Goal: Task Accomplishment & Management: Use online tool/utility

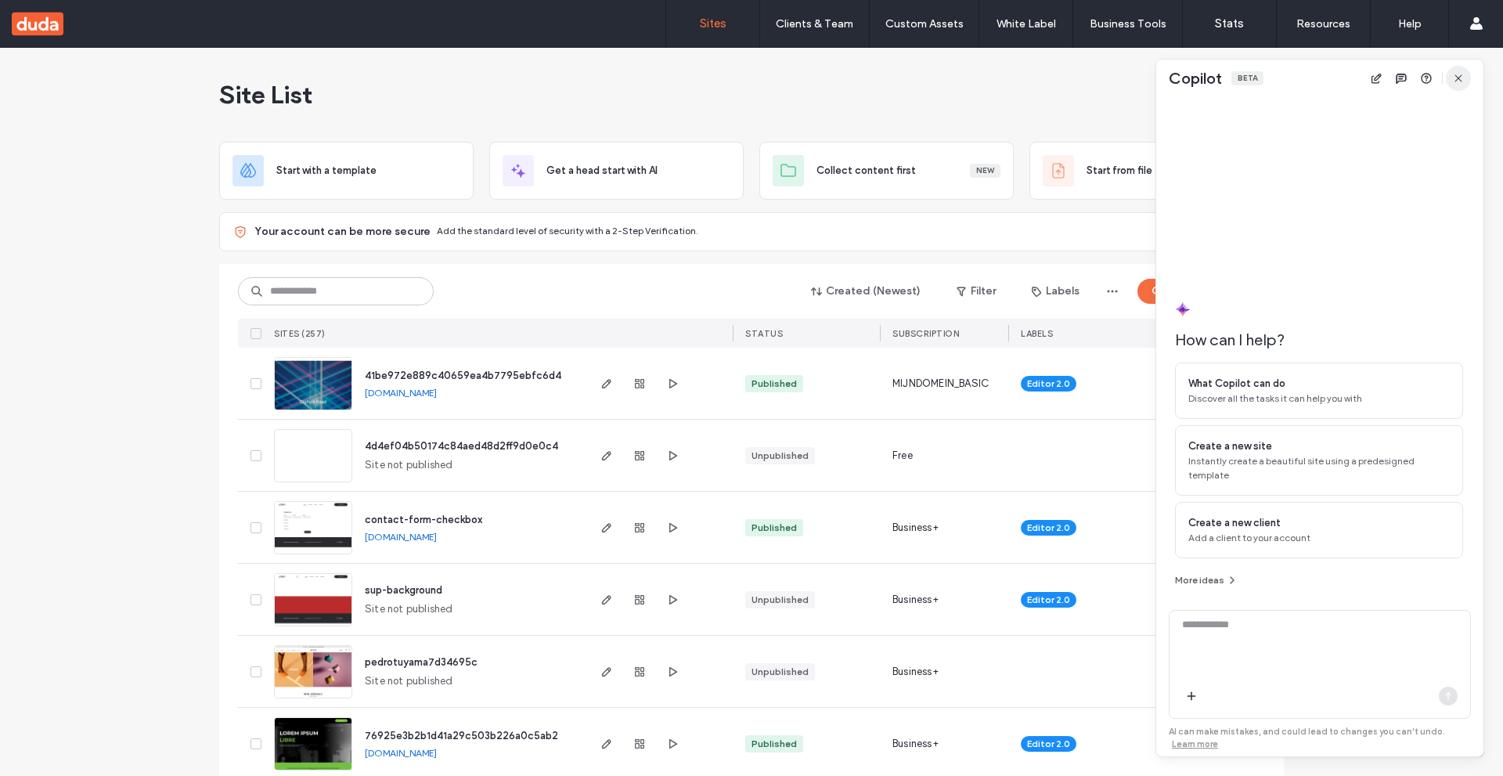
click at [1461, 78] on icon "button" at bounding box center [1458, 78] width 13 height 13
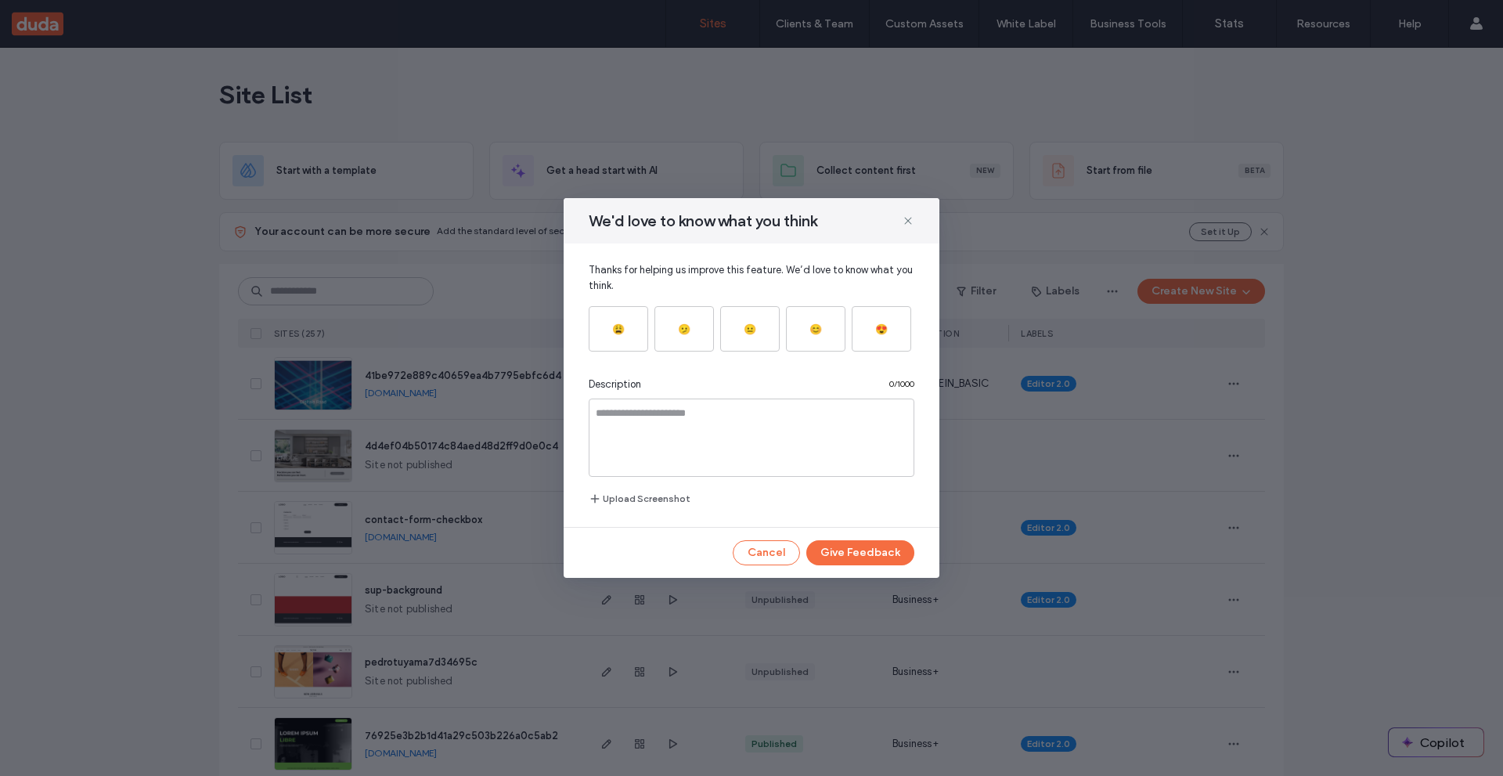
click at [765, 539] on div "We'd love to know what you think Thanks for helping us improve this feature. We…" at bounding box center [752, 388] width 376 height 380
click at [766, 552] on button "Cancel" at bounding box center [766, 552] width 67 height 25
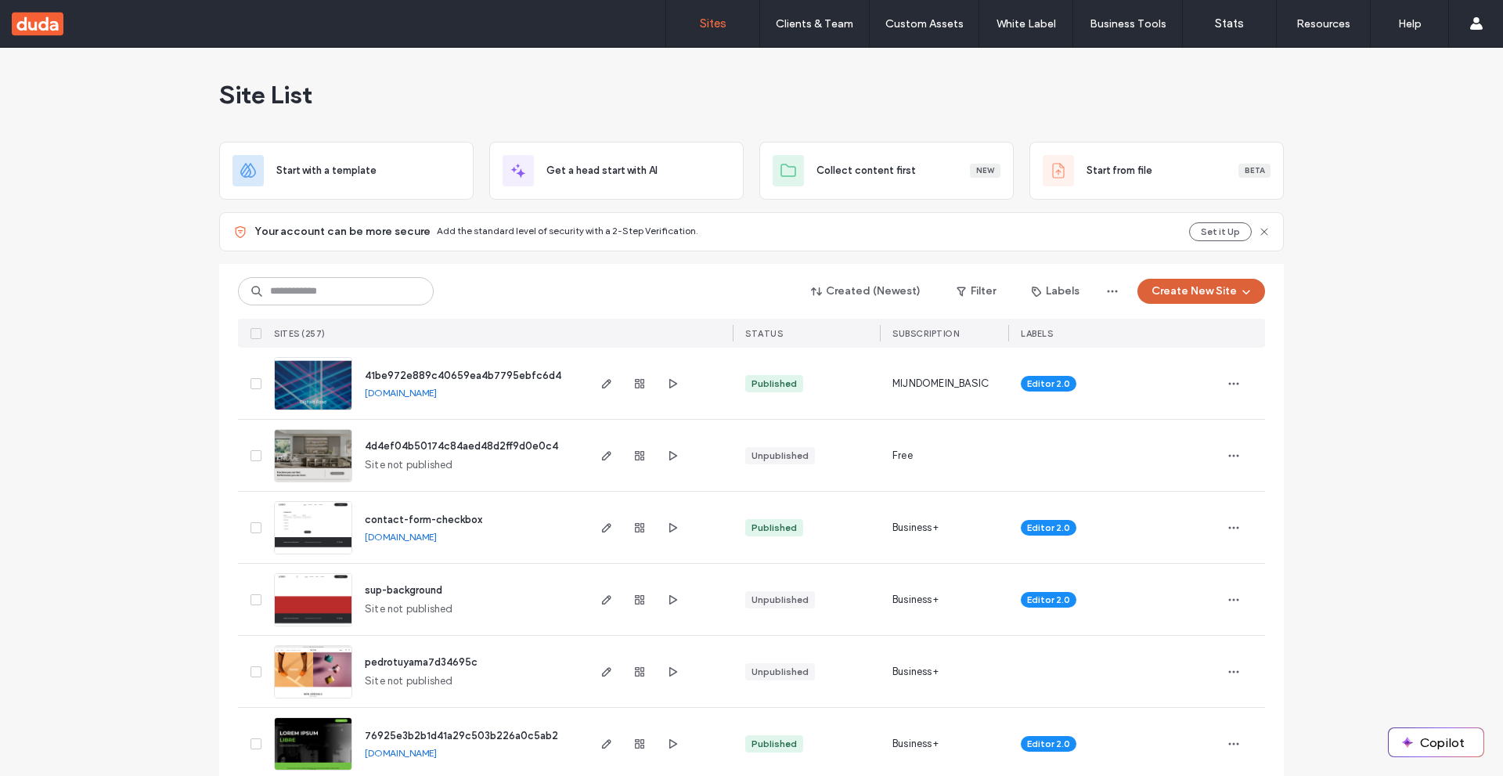
click at [1164, 290] on button "Create New Site" at bounding box center [1202, 291] width 128 height 25
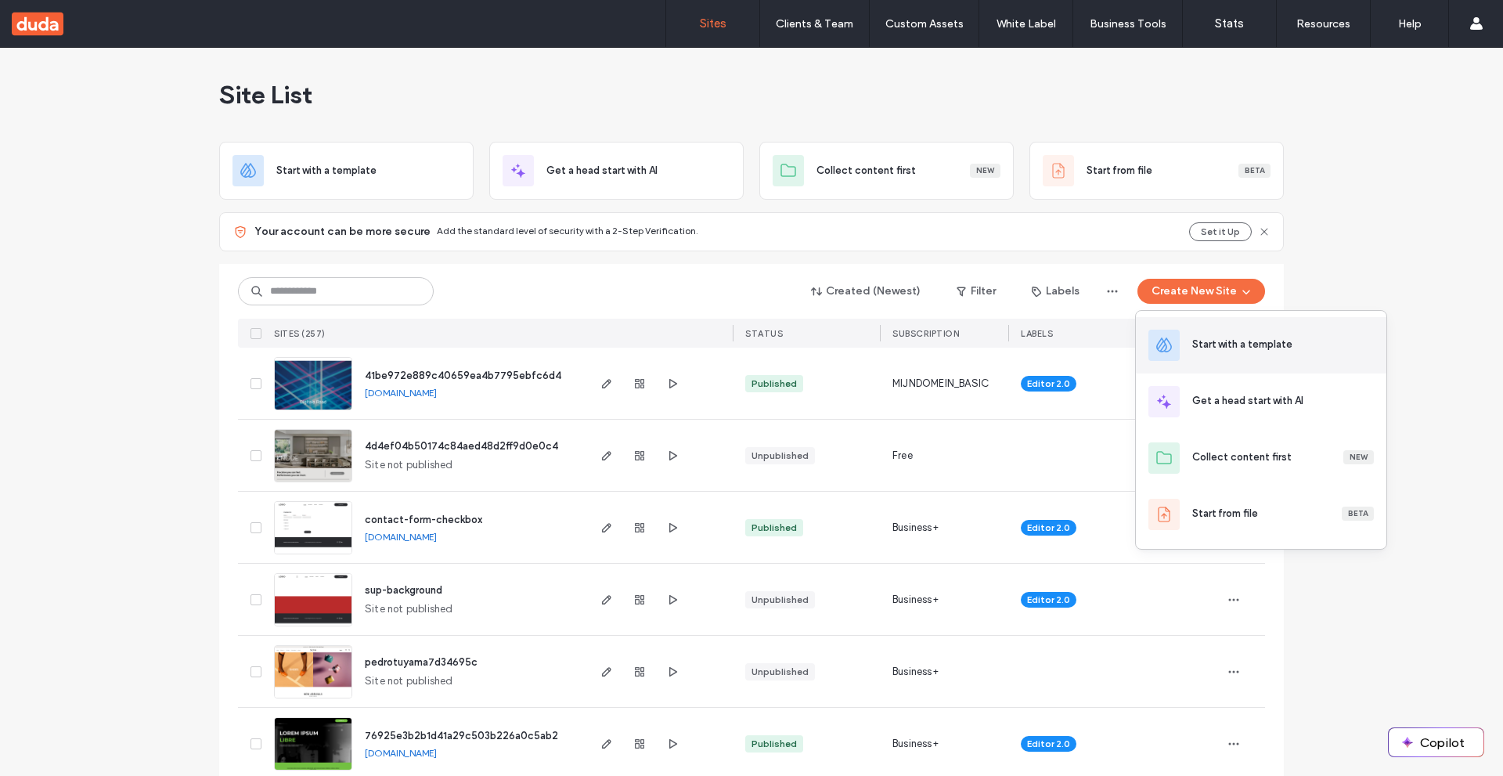
click at [1292, 330] on div "Start with a template" at bounding box center [1261, 345] width 251 height 56
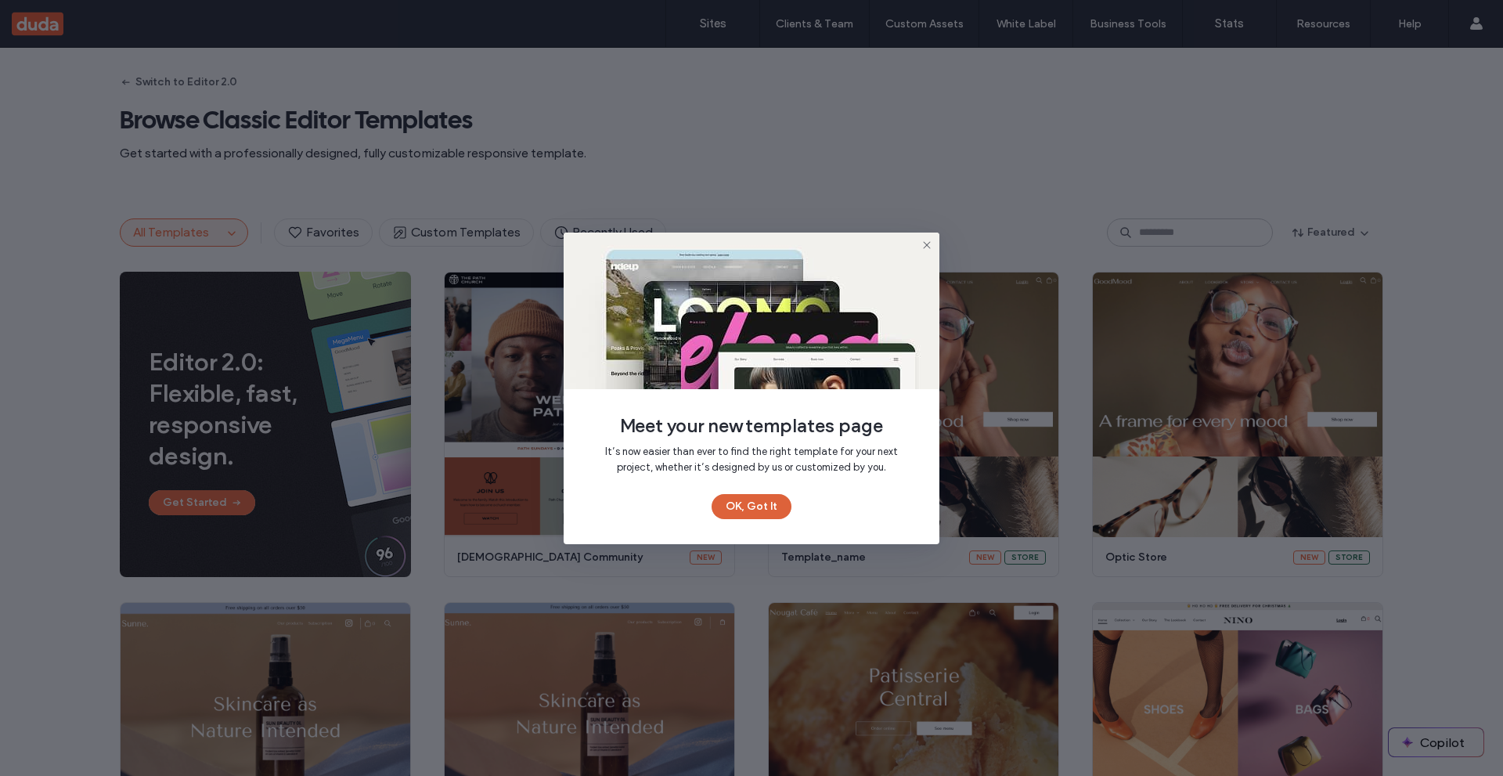
click at [766, 514] on button "OK, Got It" at bounding box center [752, 506] width 80 height 25
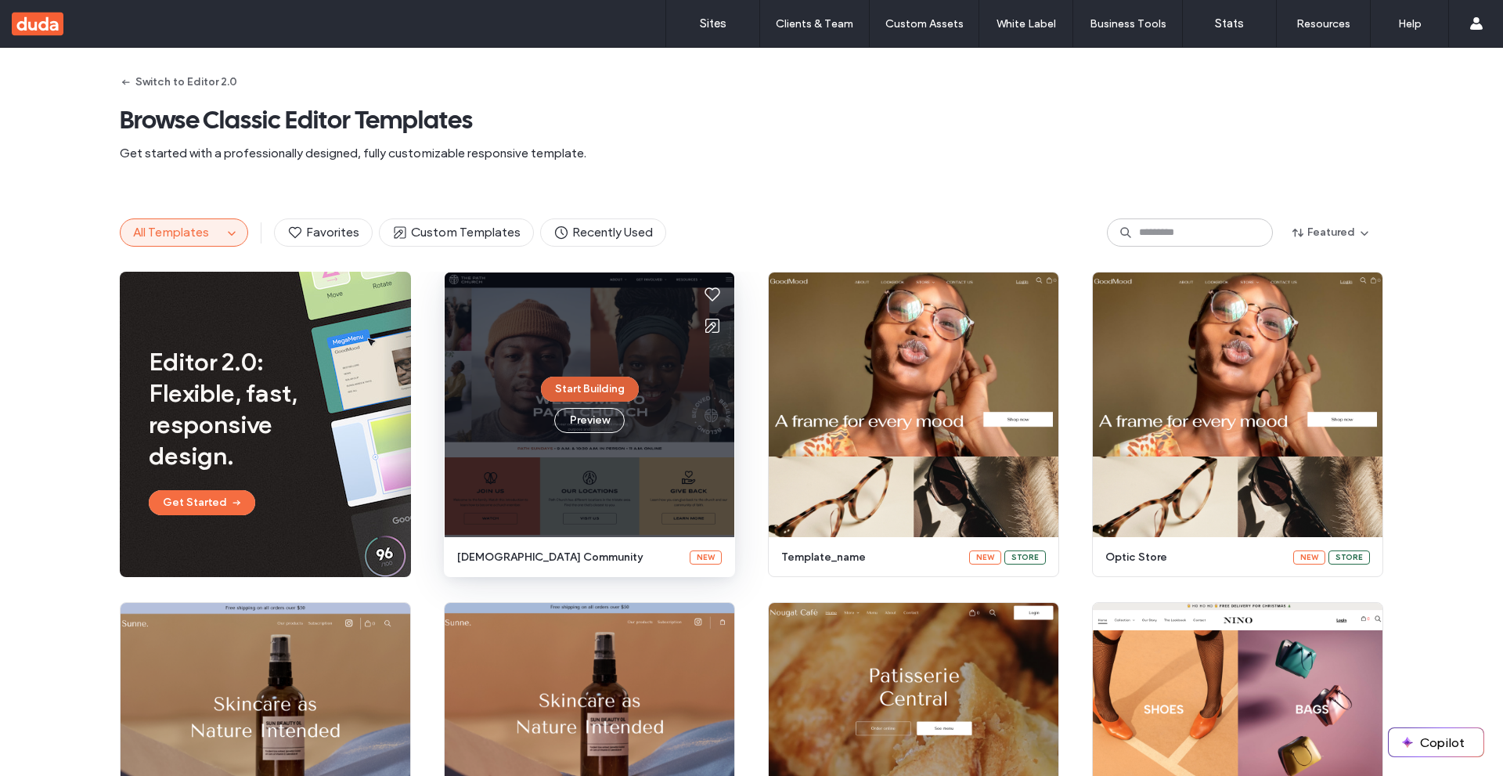
click at [588, 384] on button "Start Building" at bounding box center [590, 389] width 98 height 25
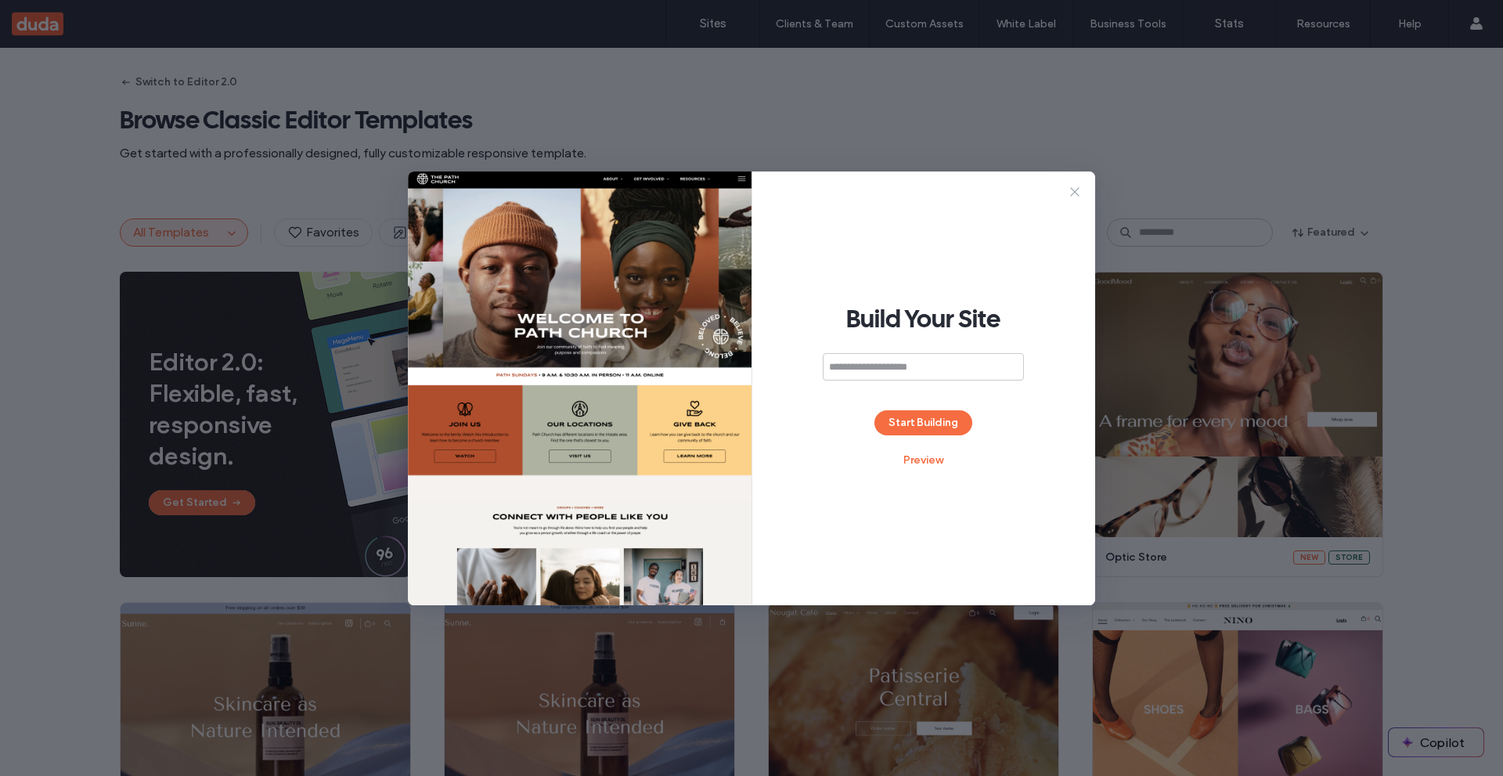
click at [1072, 192] on icon at bounding box center [1075, 192] width 16 height 16
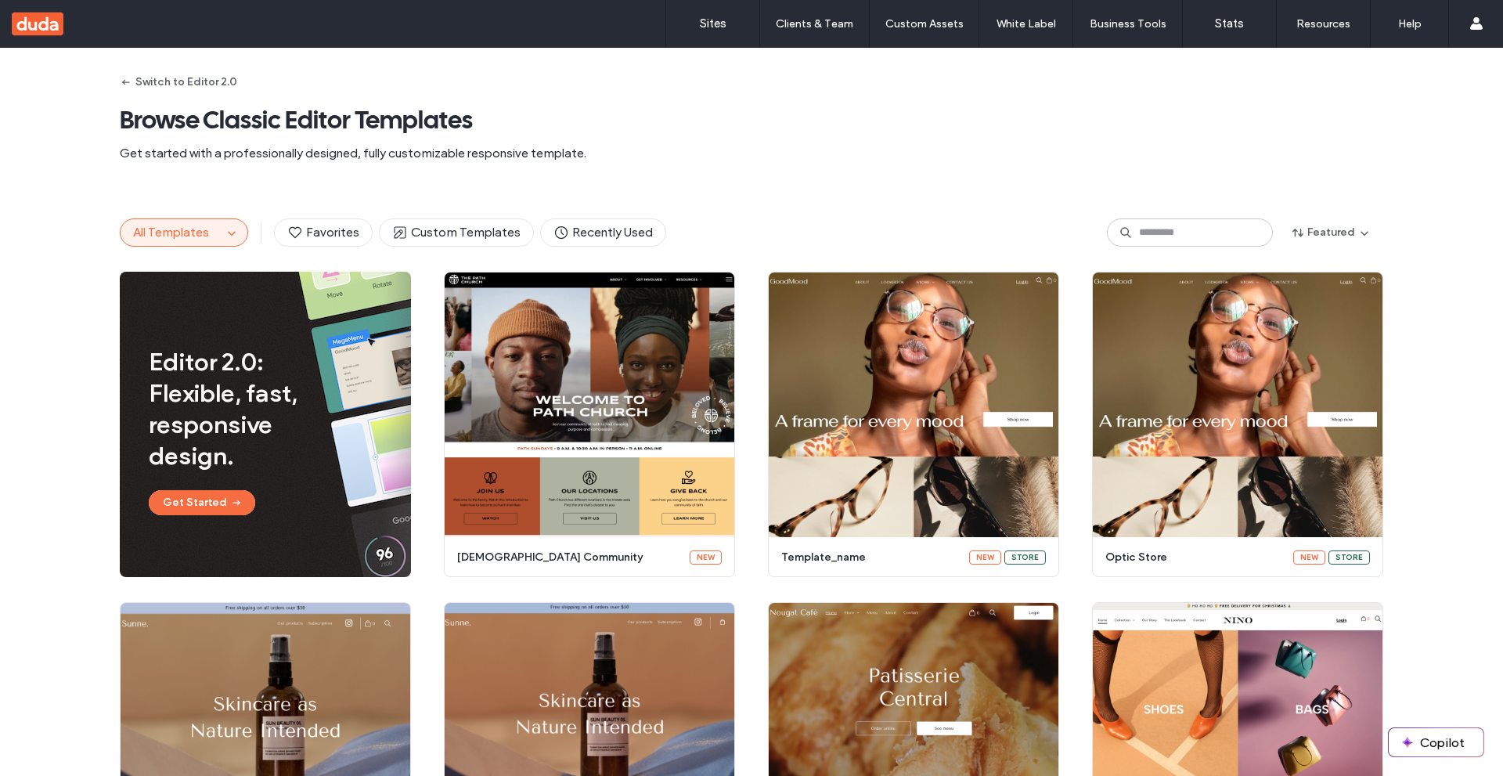
click at [180, 70] on button "Switch to Editor 2.0" at bounding box center [178, 82] width 117 height 25
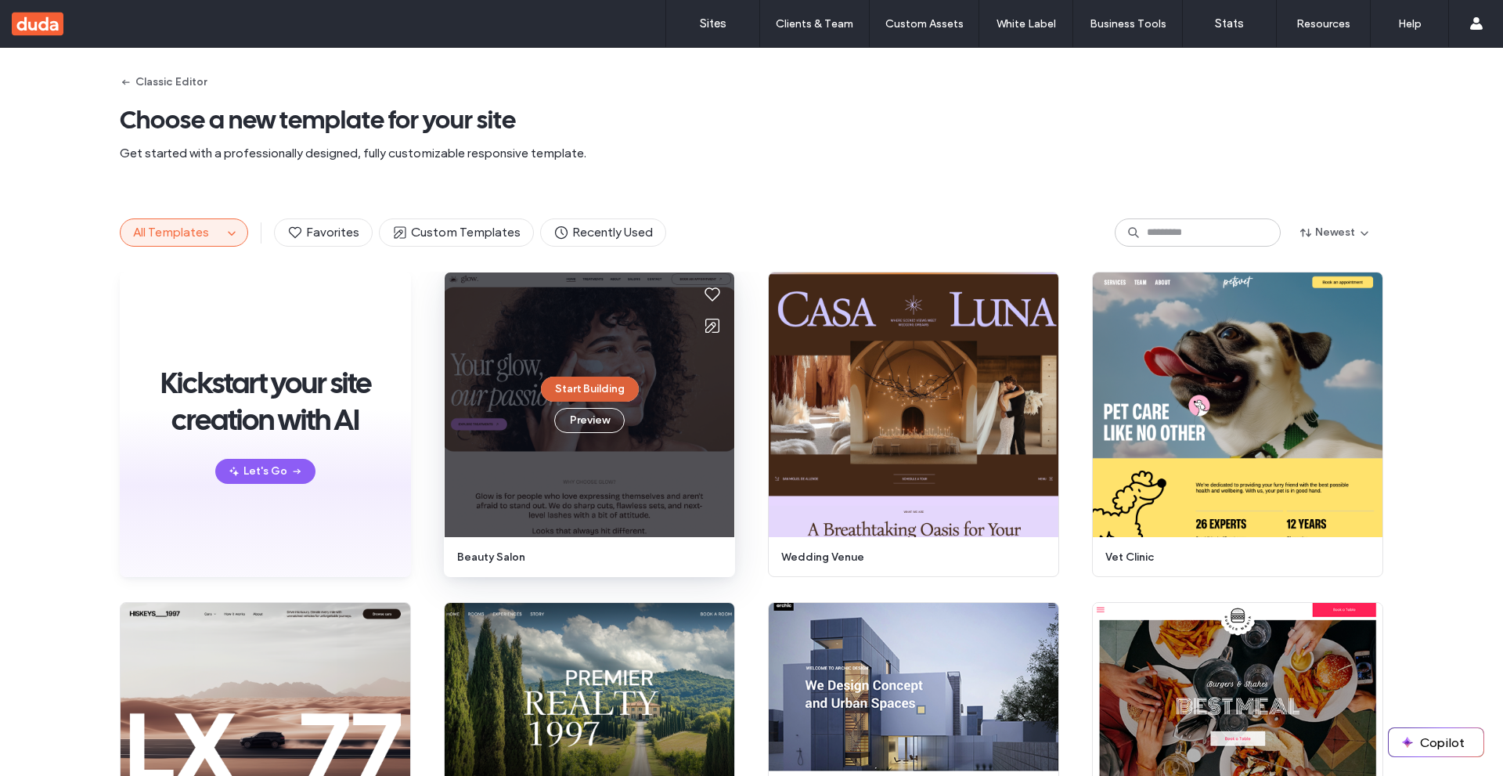
click at [599, 392] on button "Start Building" at bounding box center [590, 389] width 98 height 25
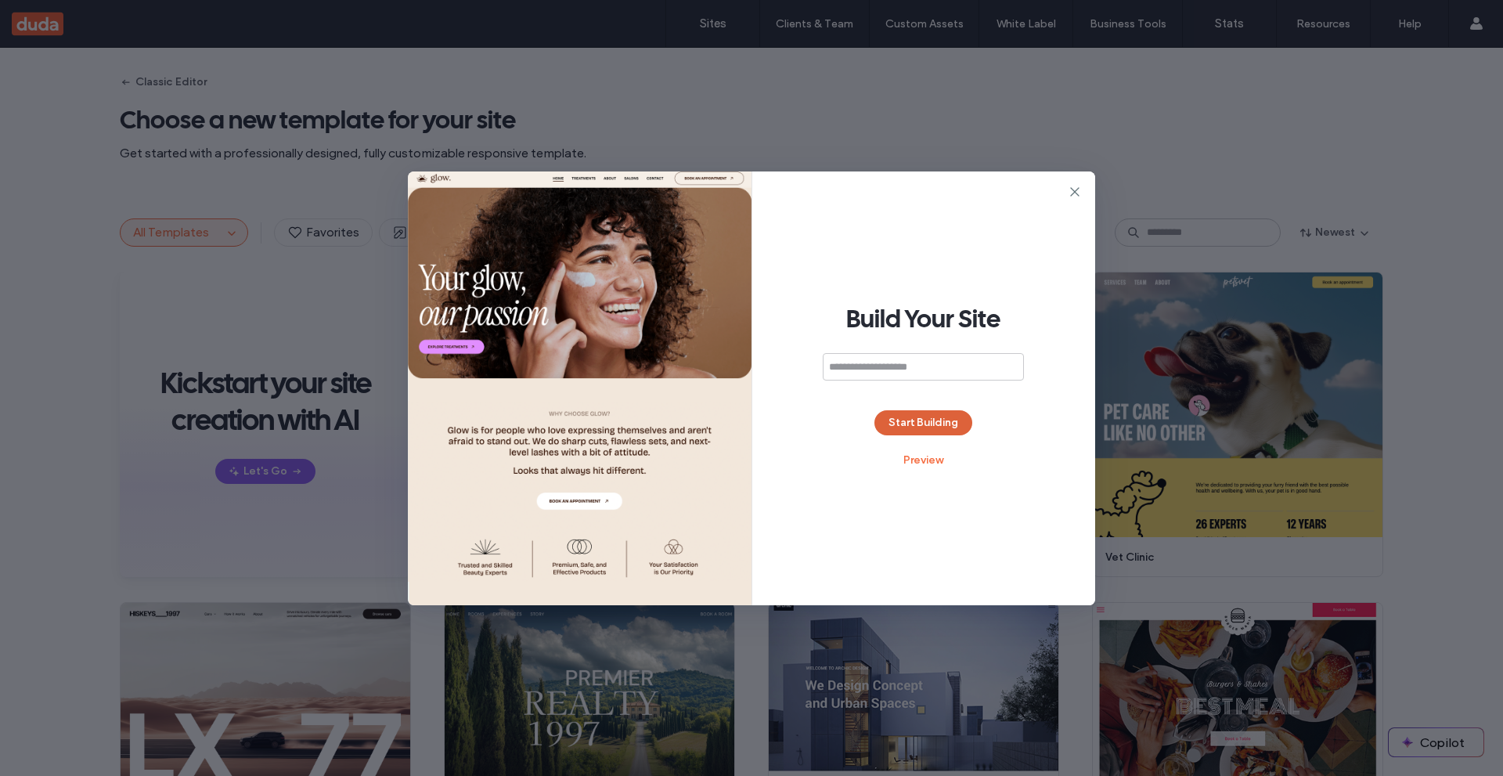
click at [947, 428] on button "Start Building" at bounding box center [924, 422] width 98 height 25
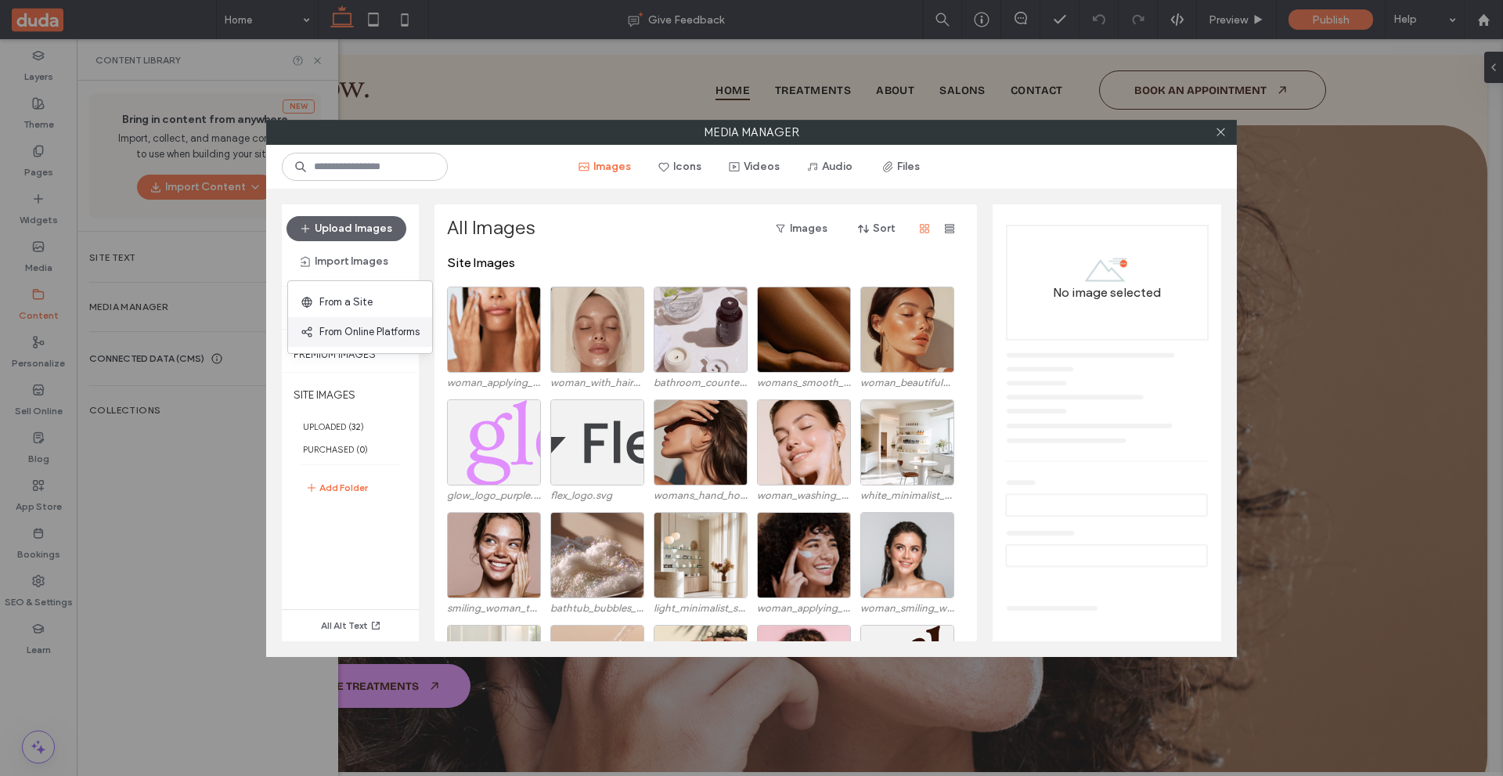
click at [352, 325] on span "From Online Platforms" at bounding box center [369, 332] width 100 height 16
click at [383, 328] on span "From Online Platforms" at bounding box center [369, 332] width 100 height 16
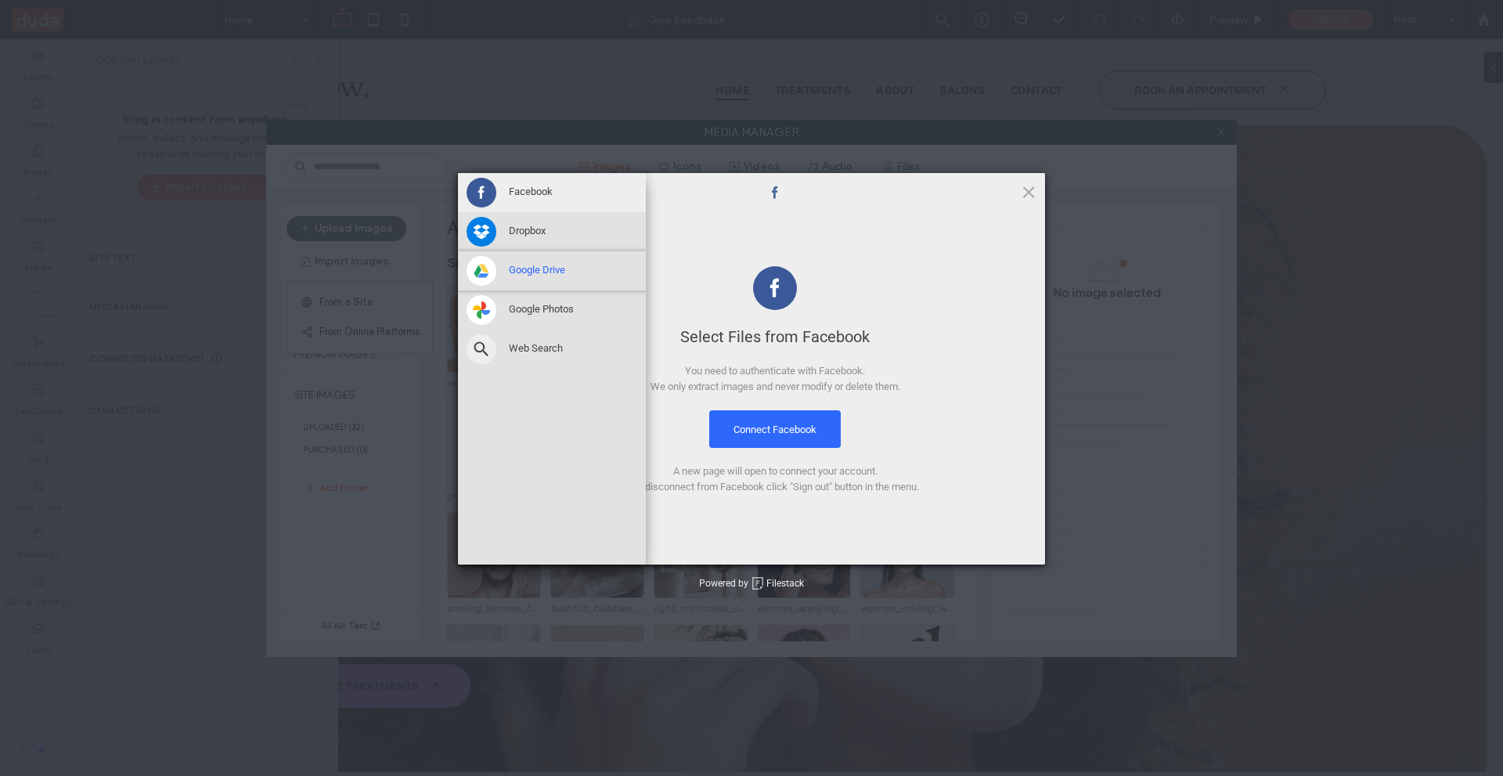
click at [485, 271] on span at bounding box center [482, 271] width 30 height 30
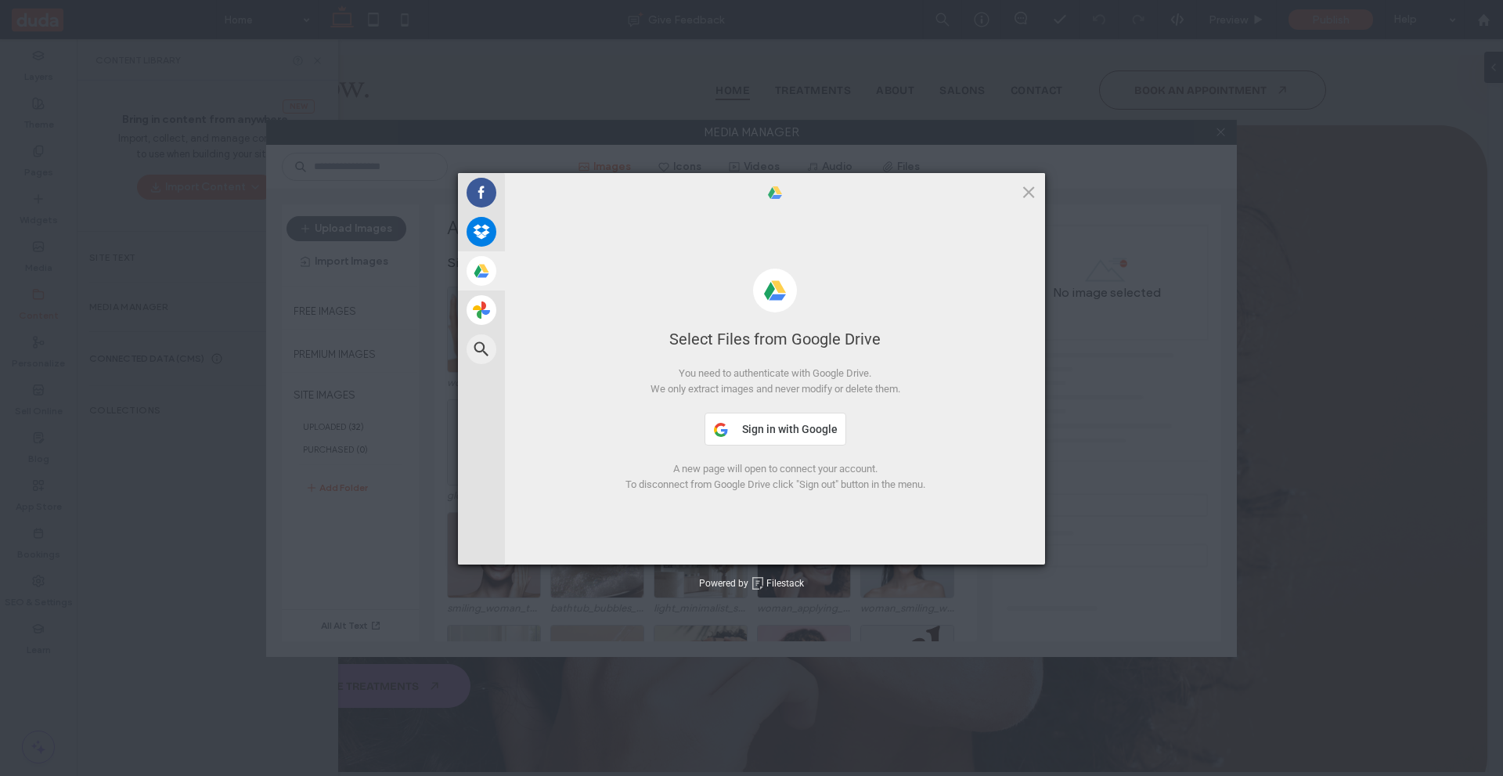
click at [813, 435] on button "Sign in with Google" at bounding box center [776, 429] width 142 height 33
drag, startPoint x: 1030, startPoint y: 189, endPoint x: 1227, endPoint y: 142, distance: 202.8
click at [1030, 189] on span at bounding box center [1028, 191] width 17 height 17
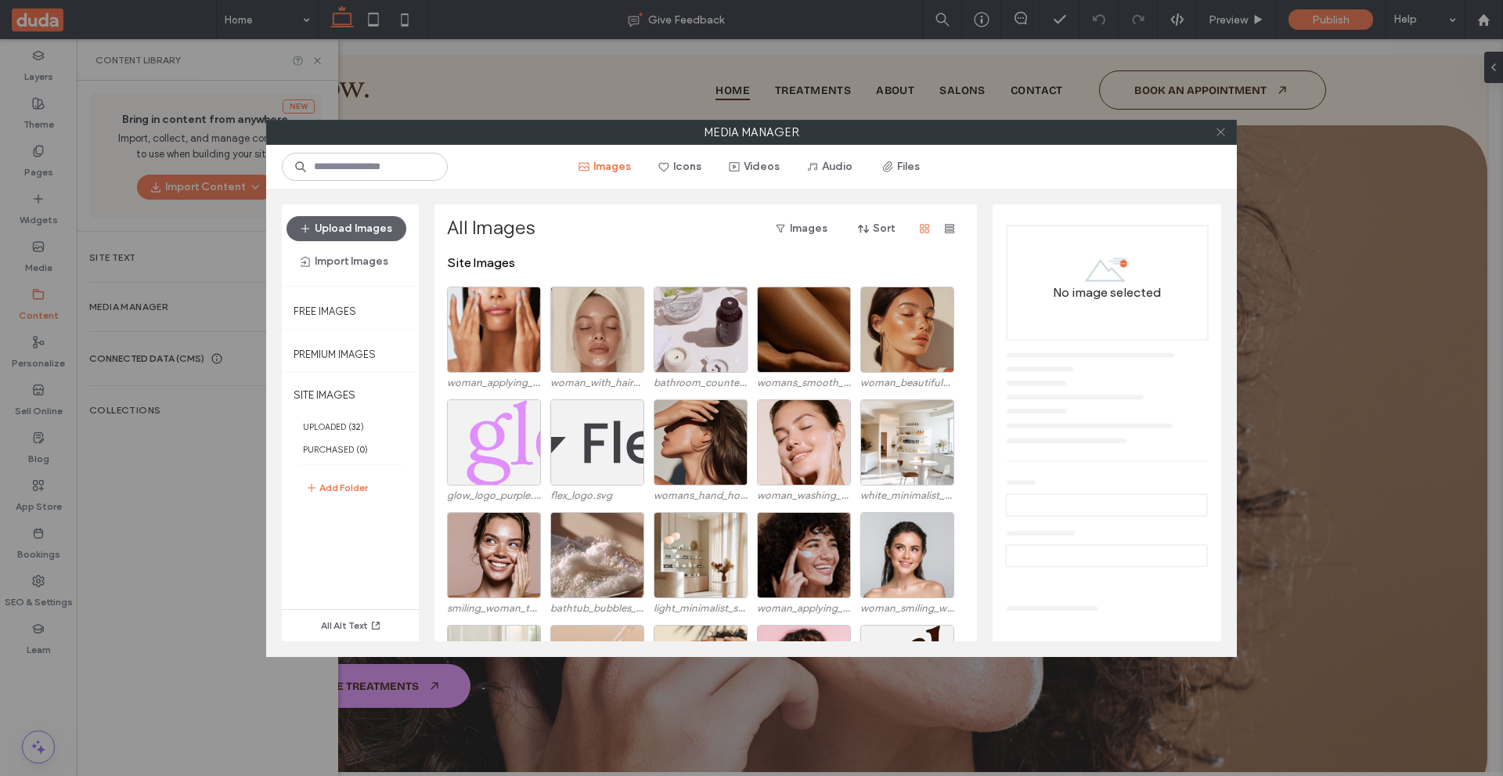
click at [1217, 141] on span at bounding box center [1221, 132] width 12 height 23
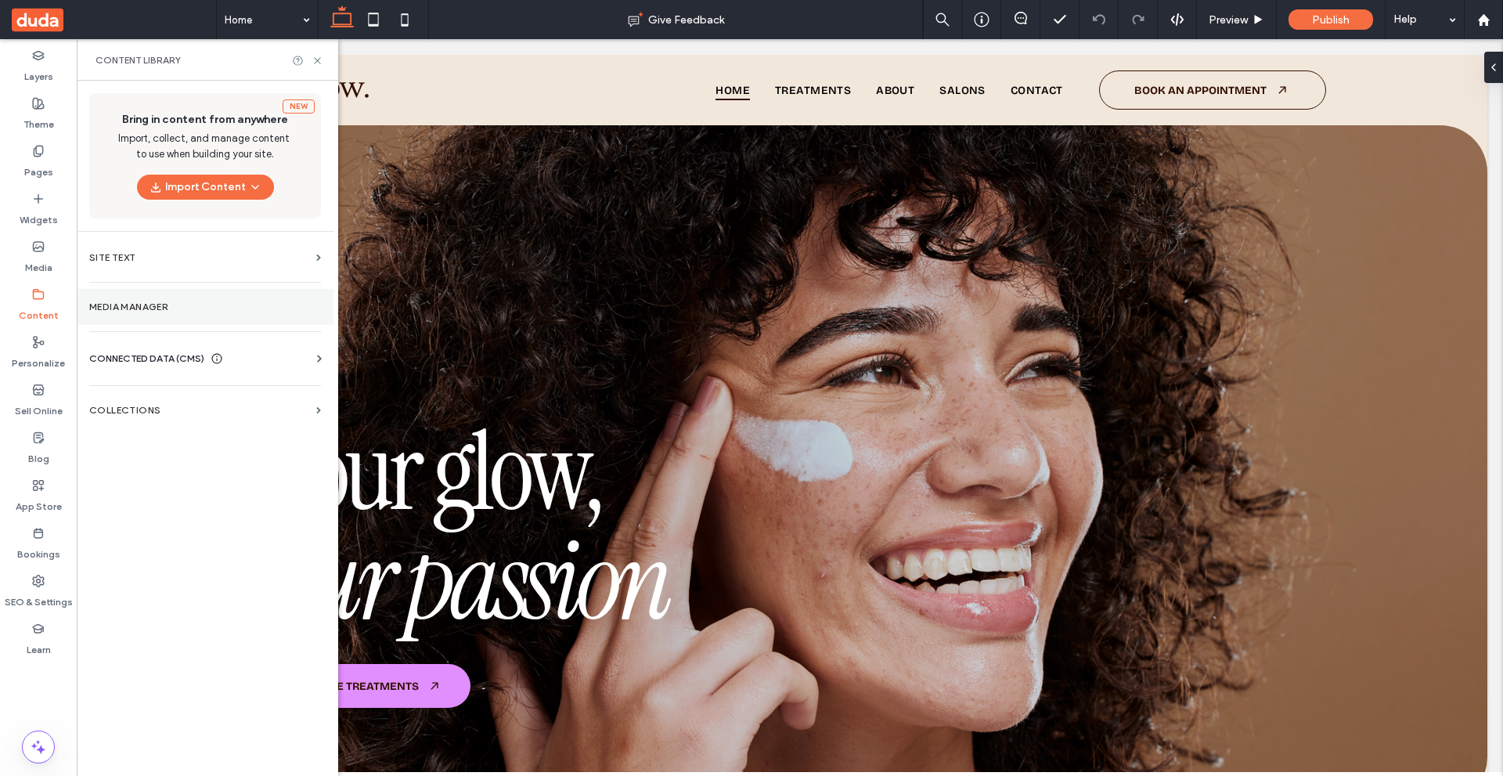
click at [152, 305] on label "Media Manager" at bounding box center [205, 306] width 232 height 11
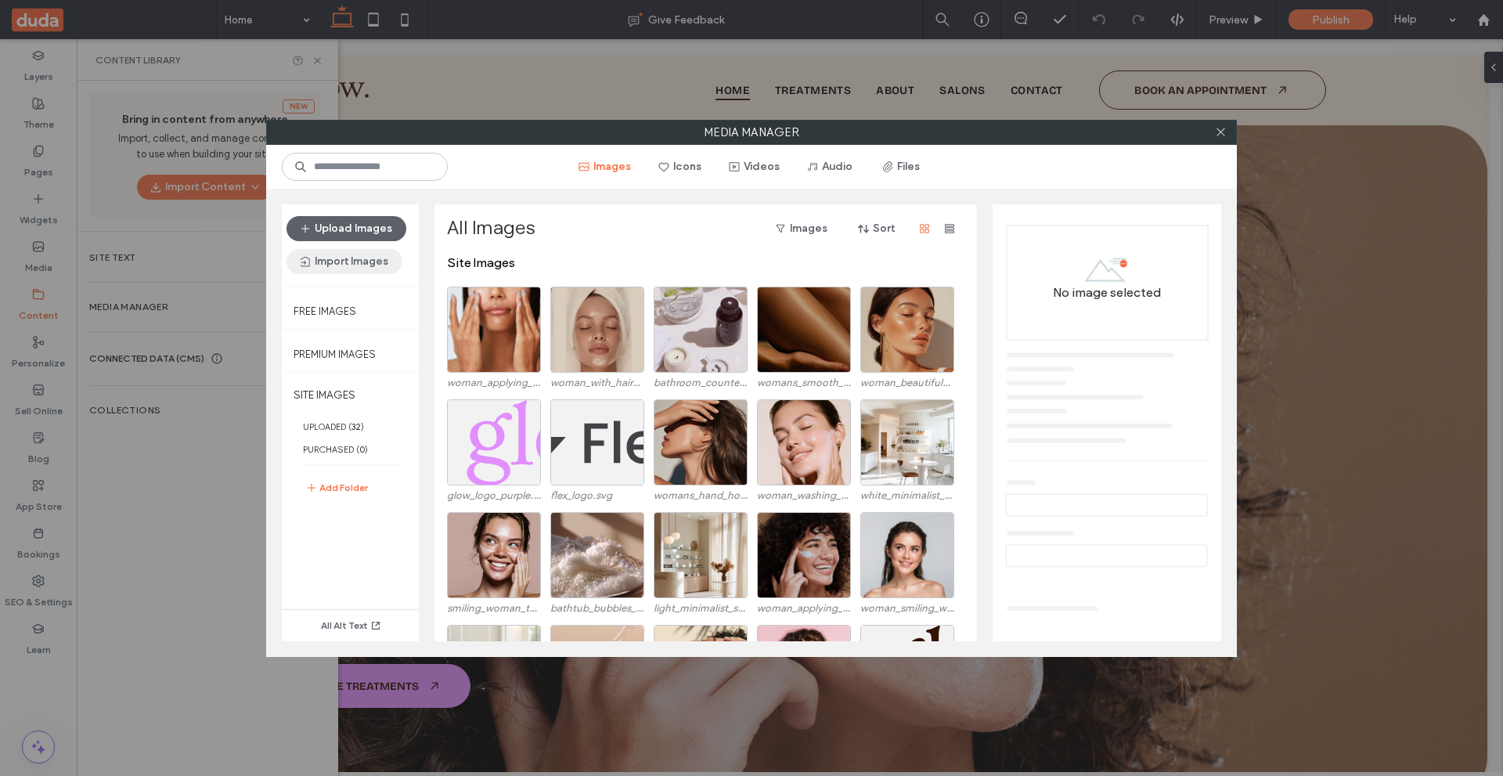
click at [338, 265] on button "Import Images" at bounding box center [345, 261] width 116 height 25
click at [399, 332] on span "From Online Platforms" at bounding box center [369, 332] width 100 height 16
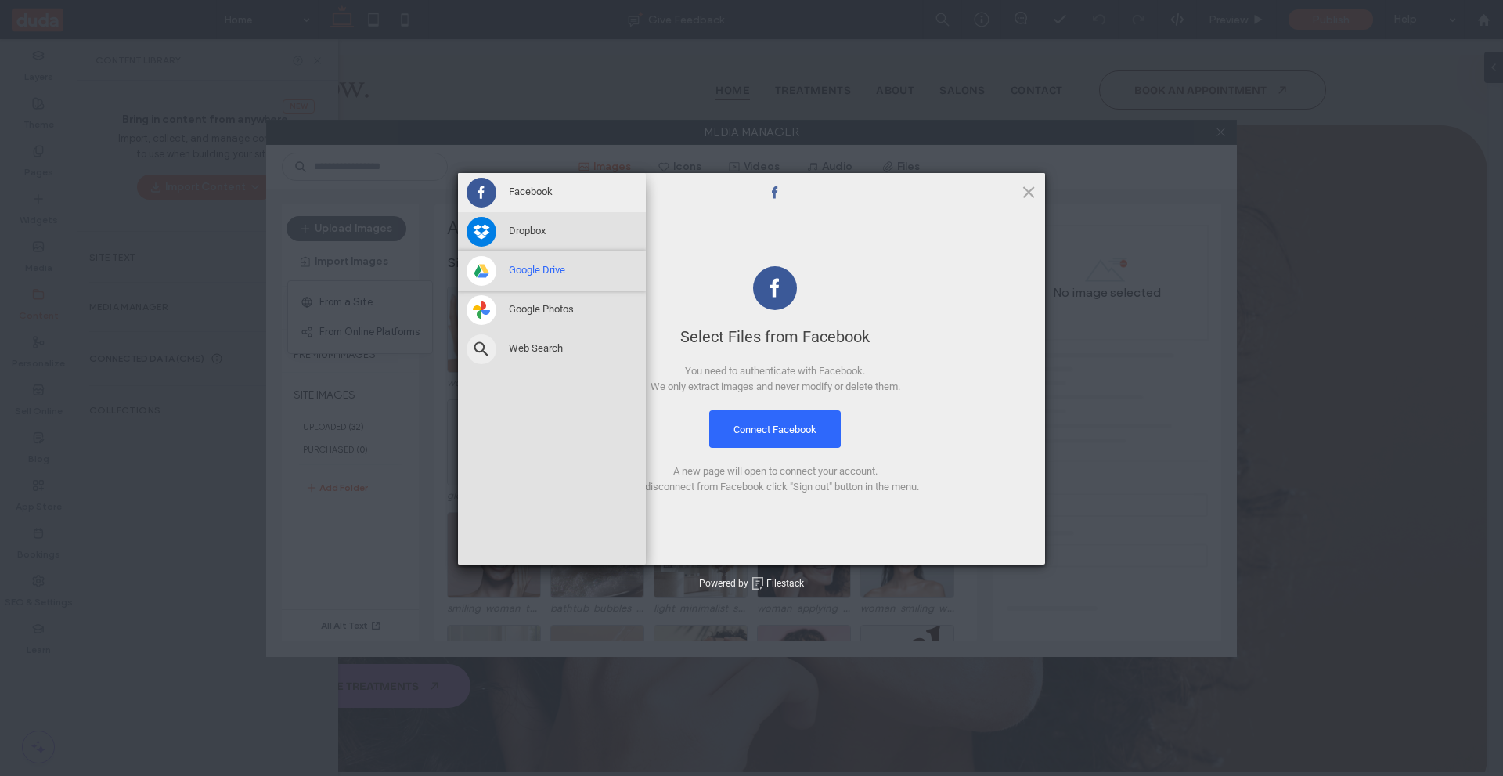
click at [492, 262] on span at bounding box center [482, 271] width 30 height 30
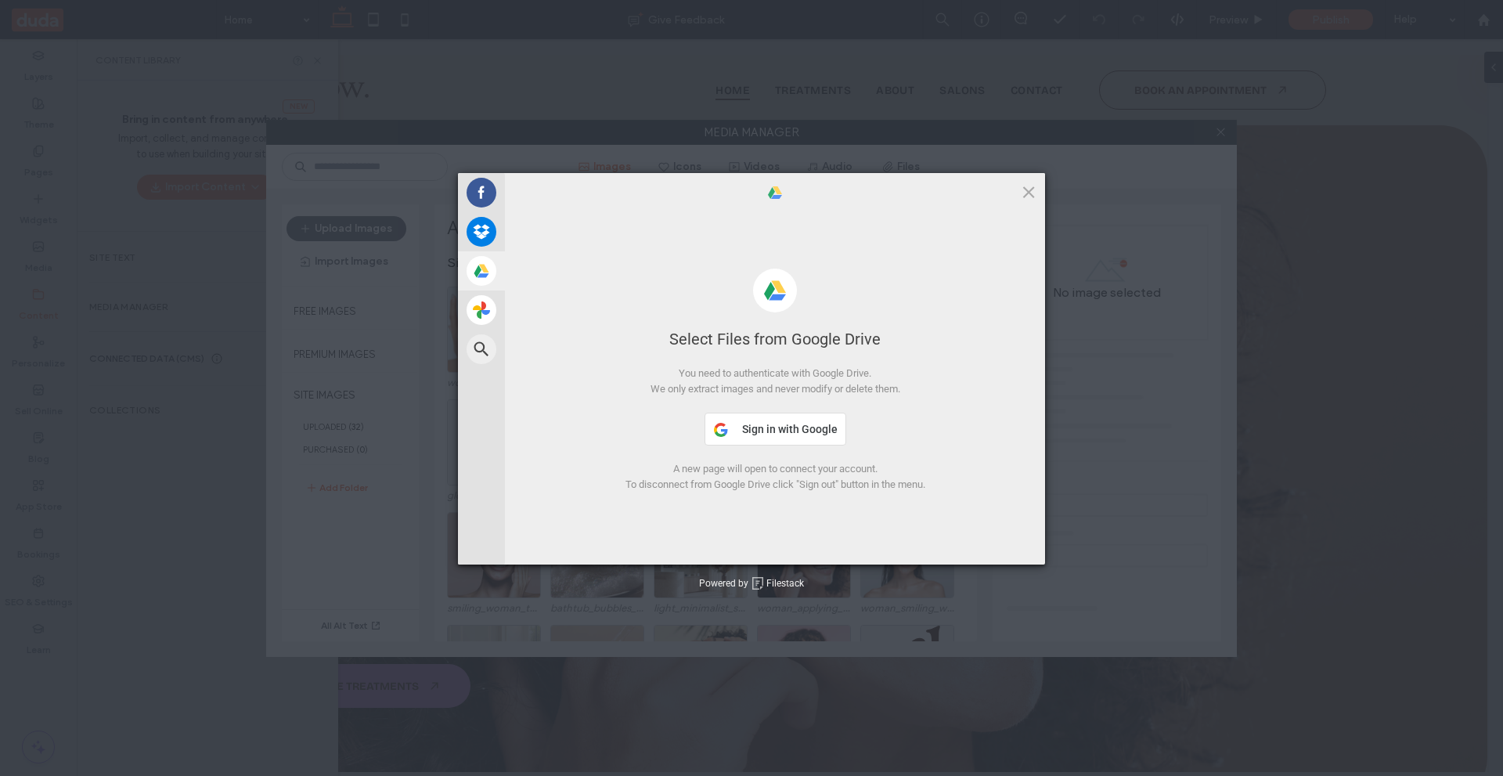
drag, startPoint x: 911, startPoint y: 390, endPoint x: 525, endPoint y: 321, distance: 391.3
click at [525, 321] on div "Select Files from Google Drive You need to authenticate with Google Drive. We o…" at bounding box center [775, 368] width 540 height 279
click at [937, 359] on div "Select Files from Google Drive You need to authenticate with Google Drive. We o…" at bounding box center [775, 368] width 540 height 279
click at [799, 423] on span "Sign in with Google" at bounding box center [790, 429] width 96 height 13
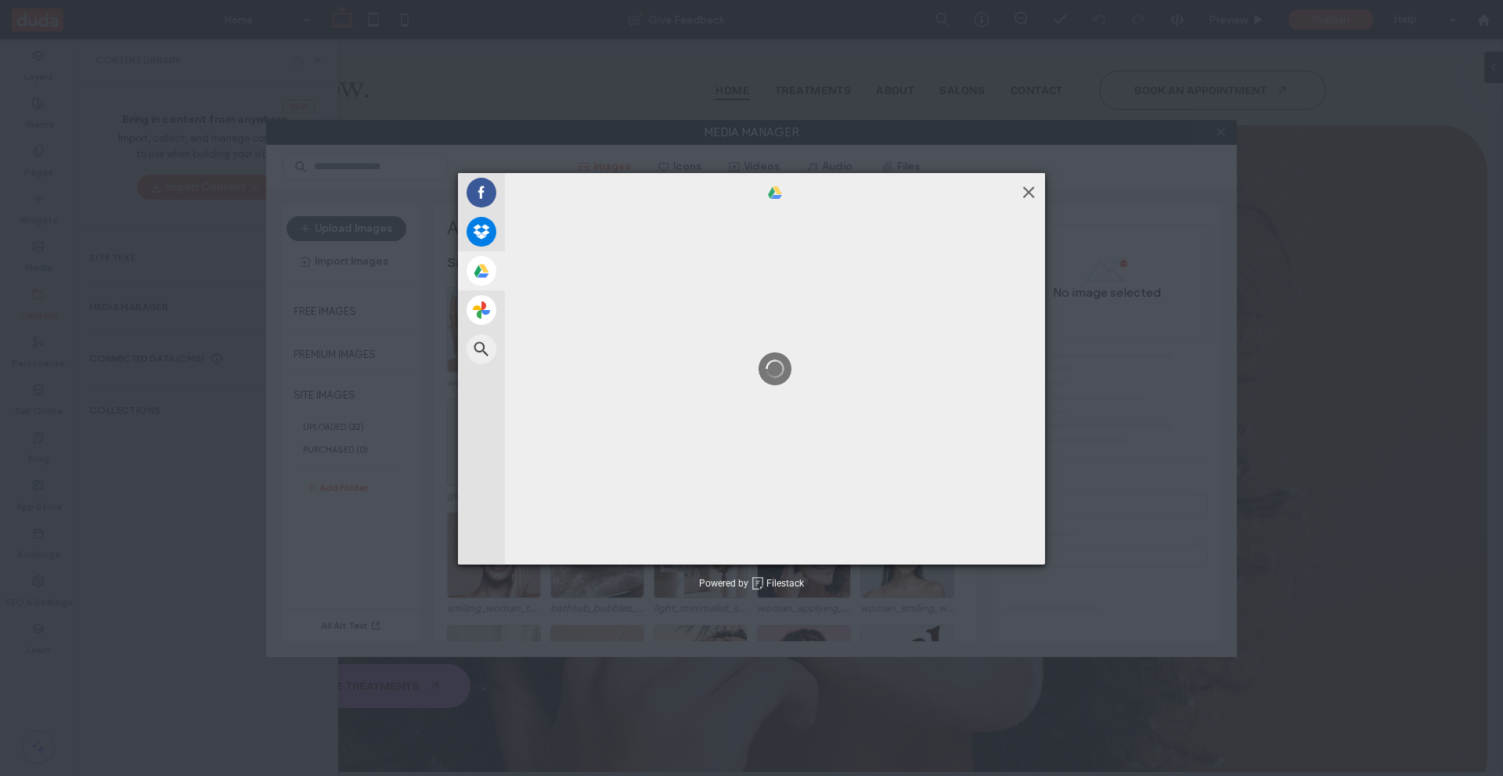
click at [1029, 189] on span at bounding box center [1028, 191] width 17 height 17
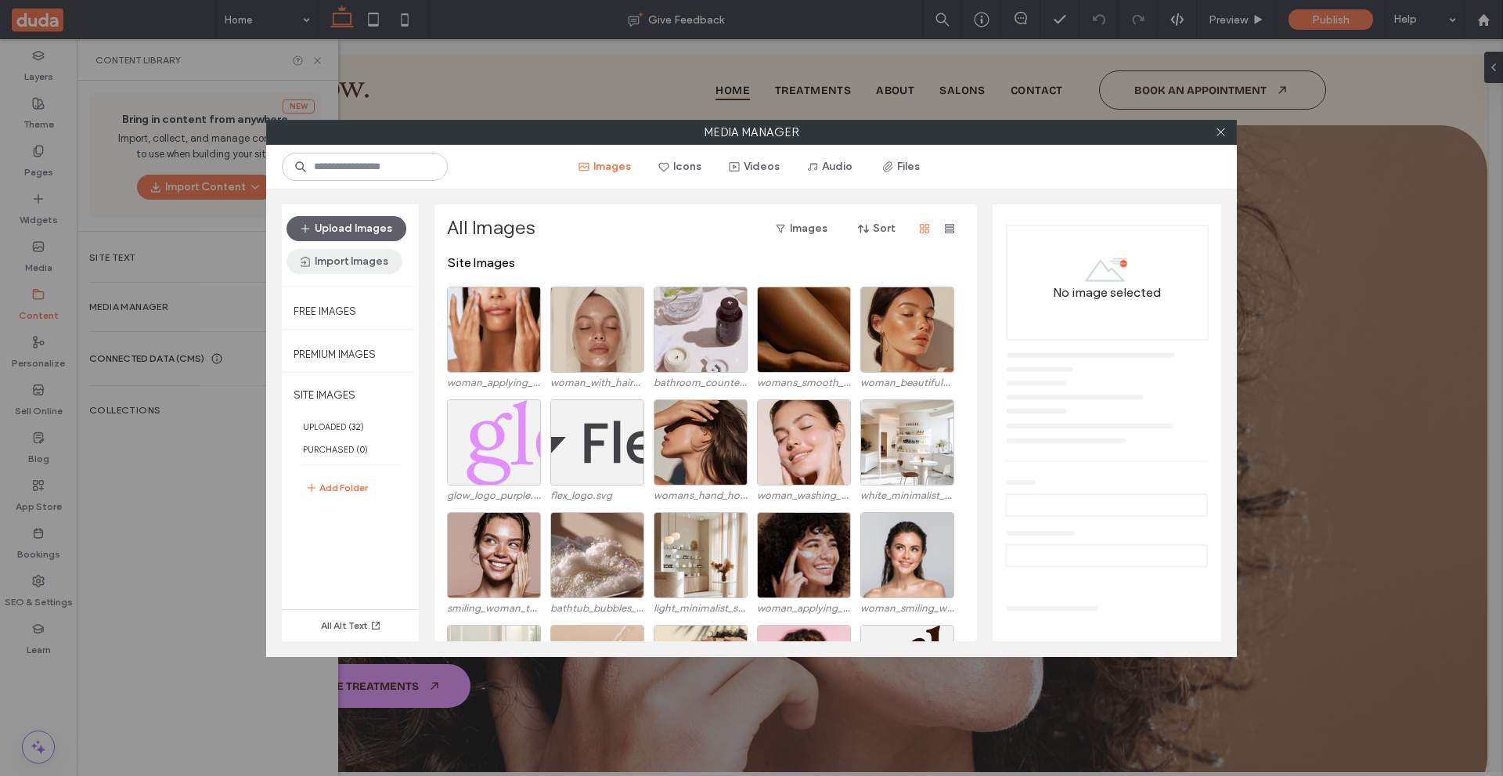
click at [349, 267] on button "Import Images" at bounding box center [345, 261] width 116 height 25
